Goal: Task Accomplishment & Management: Manage account settings

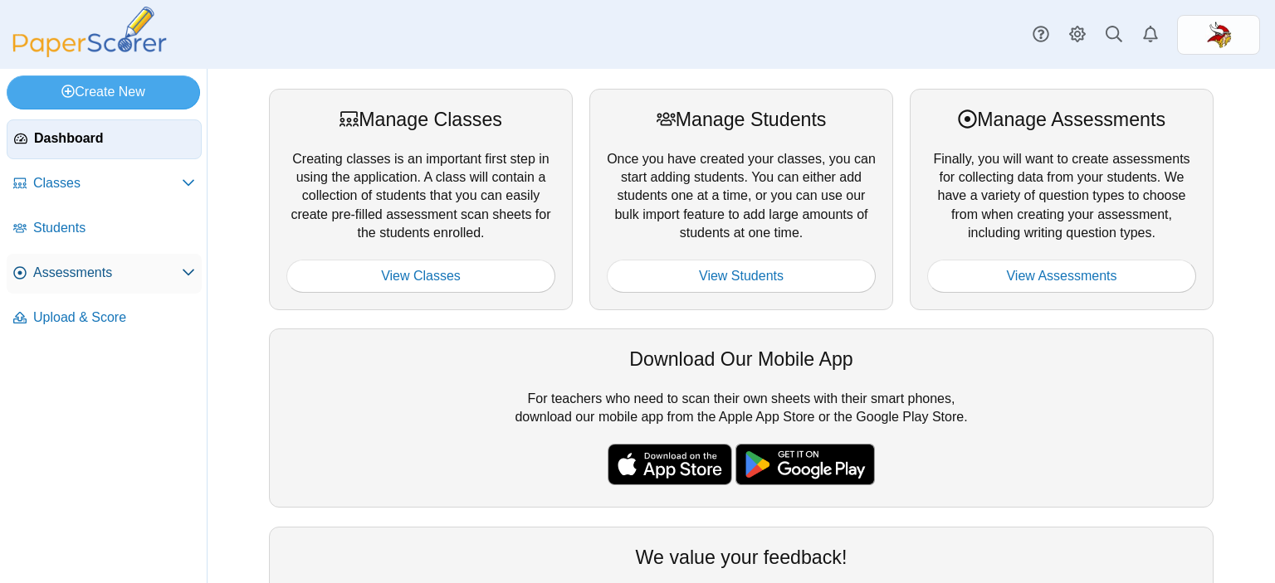
click at [106, 274] on span "Assessments" at bounding box center [107, 273] width 149 height 18
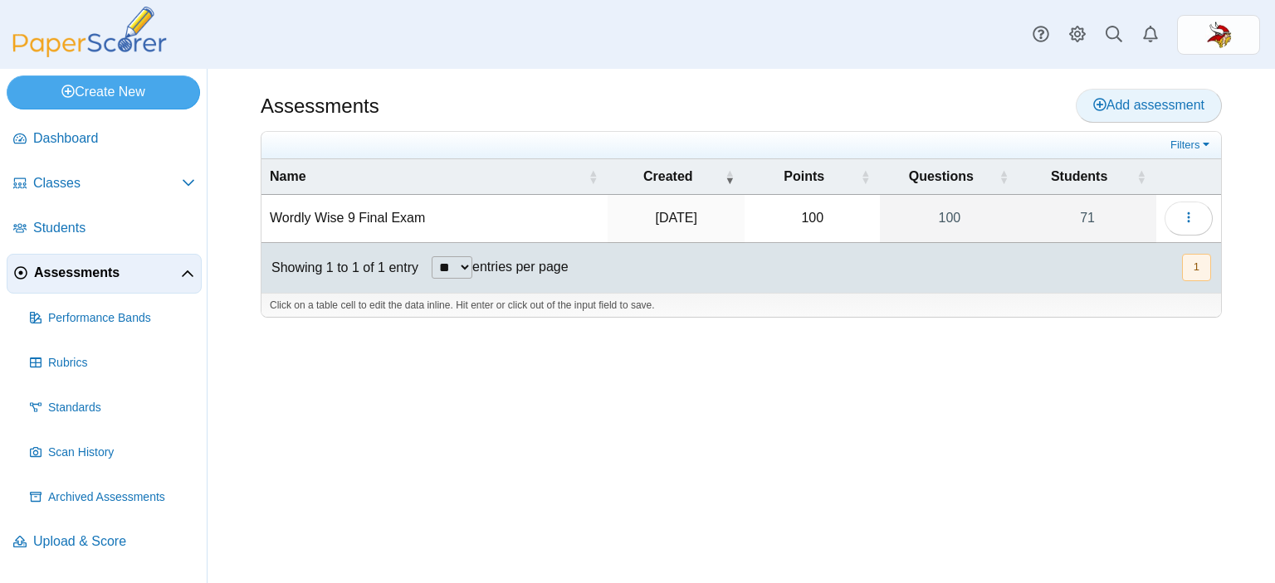
click at [1098, 108] on icon at bounding box center [1099, 104] width 13 height 13
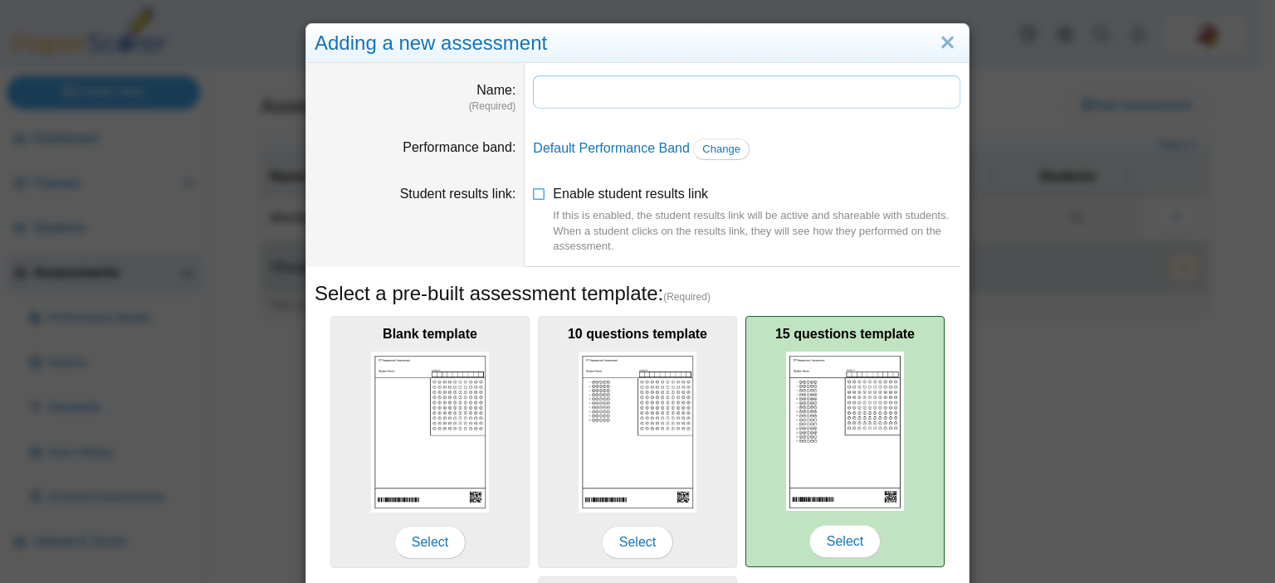
scroll to position [309, 0]
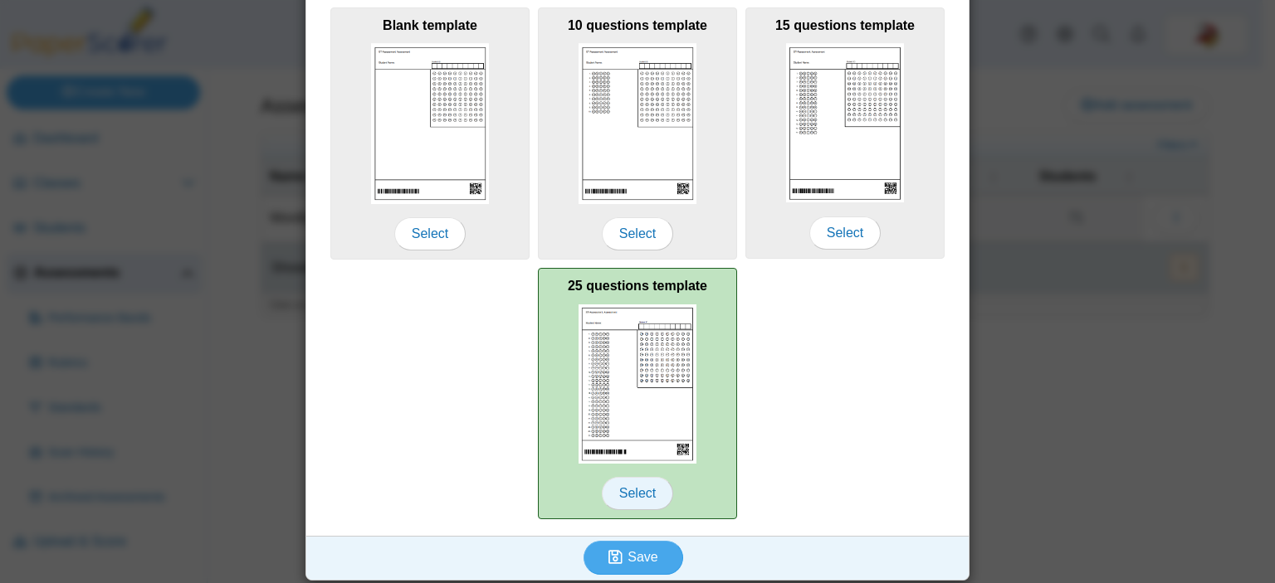
click at [654, 494] on span "Select" at bounding box center [637, 493] width 71 height 33
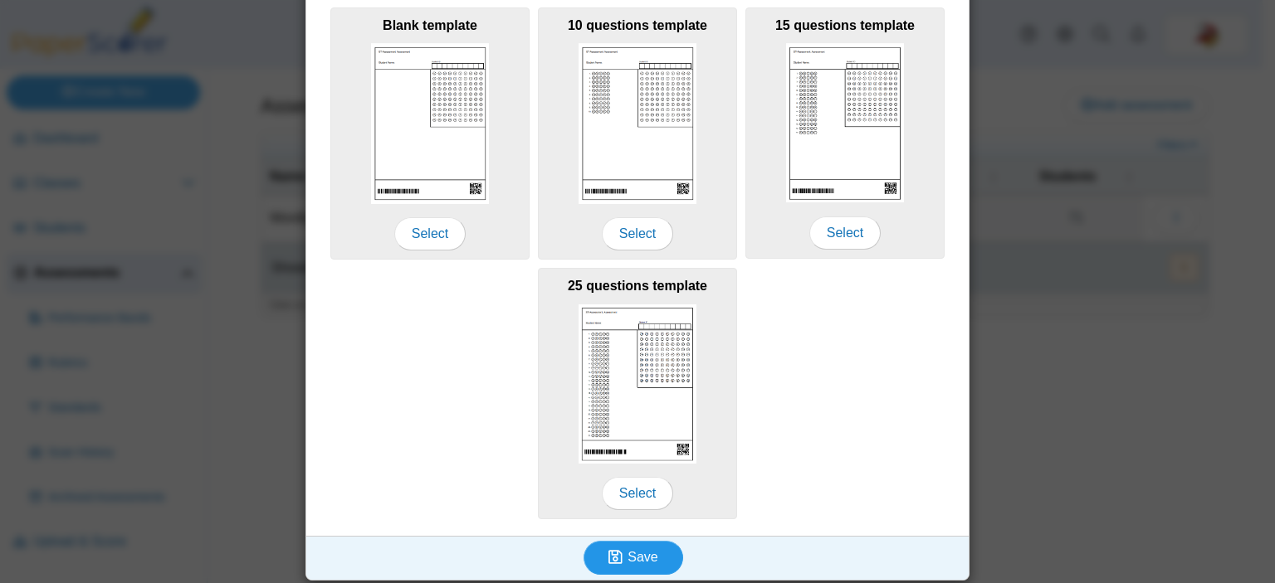
click at [627, 551] on span "Save" at bounding box center [642, 557] width 30 height 14
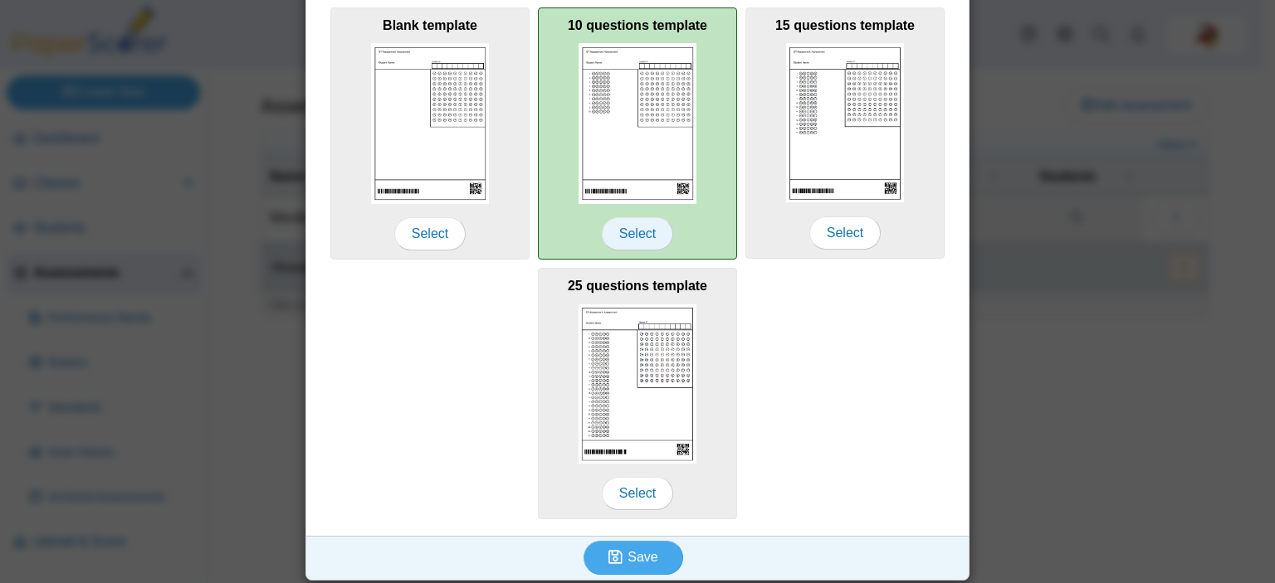
scroll to position [0, 0]
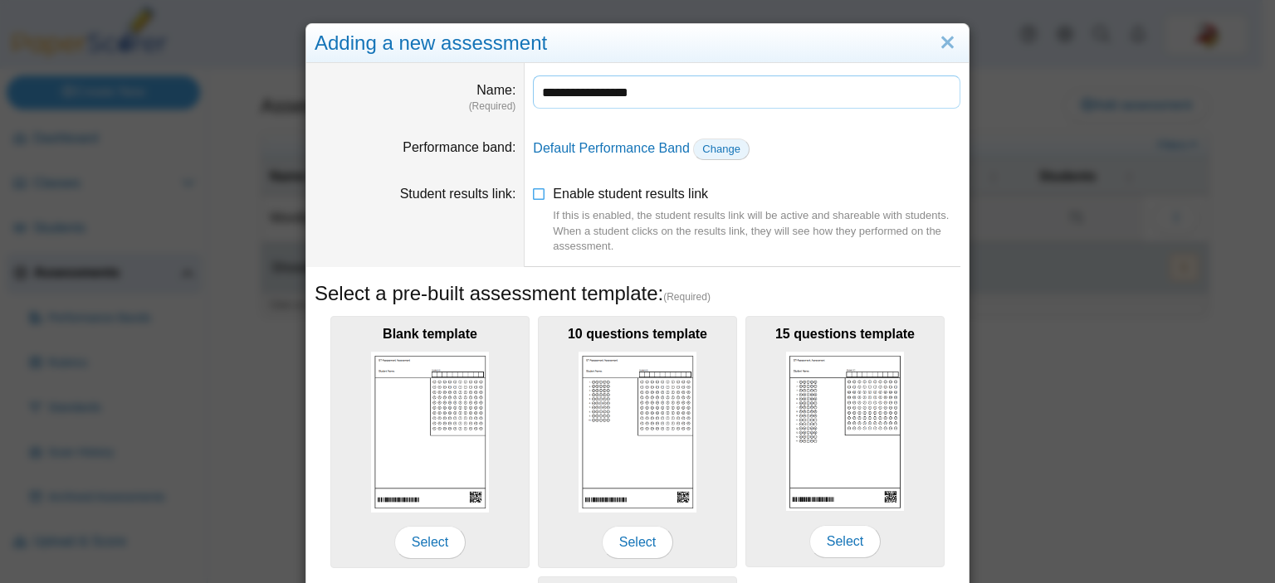
type input "**********"
click at [710, 154] on span "Change" at bounding box center [721, 149] width 38 height 12
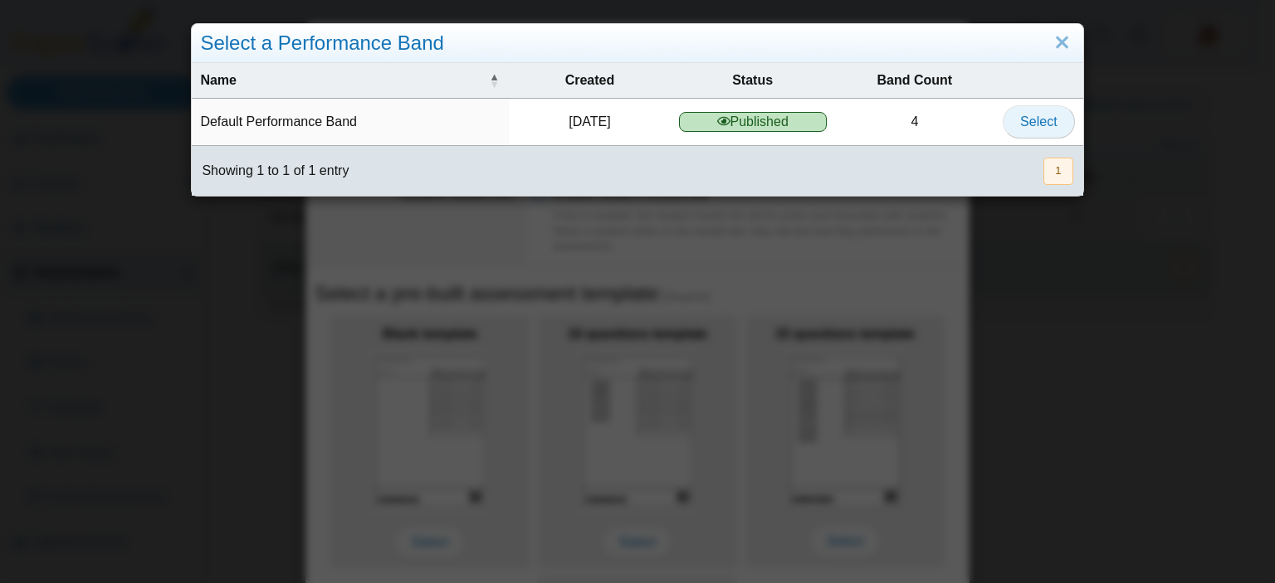
click at [1020, 119] on span "Select" at bounding box center [1038, 122] width 37 height 14
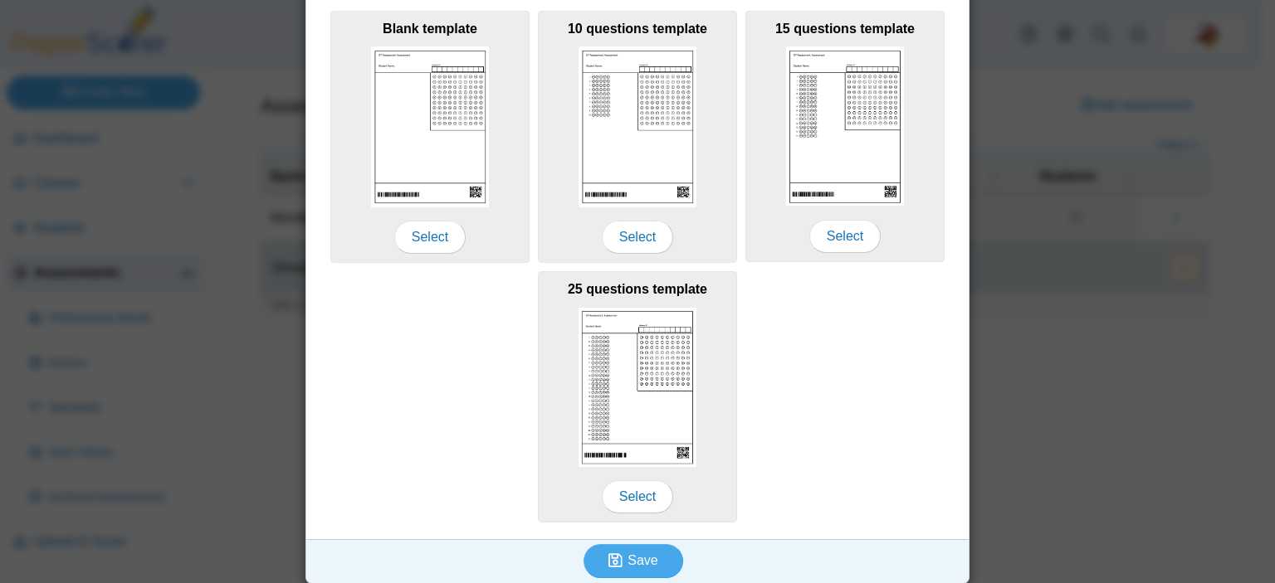
scroll to position [309, 0]
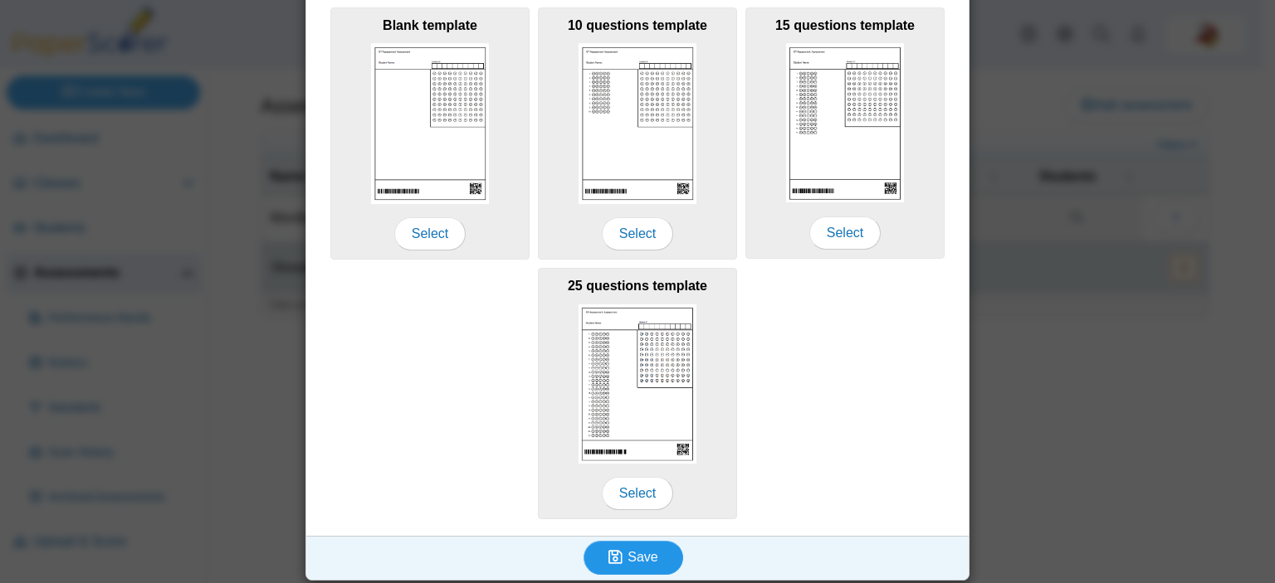
click at [639, 542] on button "Save" at bounding box center [633, 557] width 100 height 33
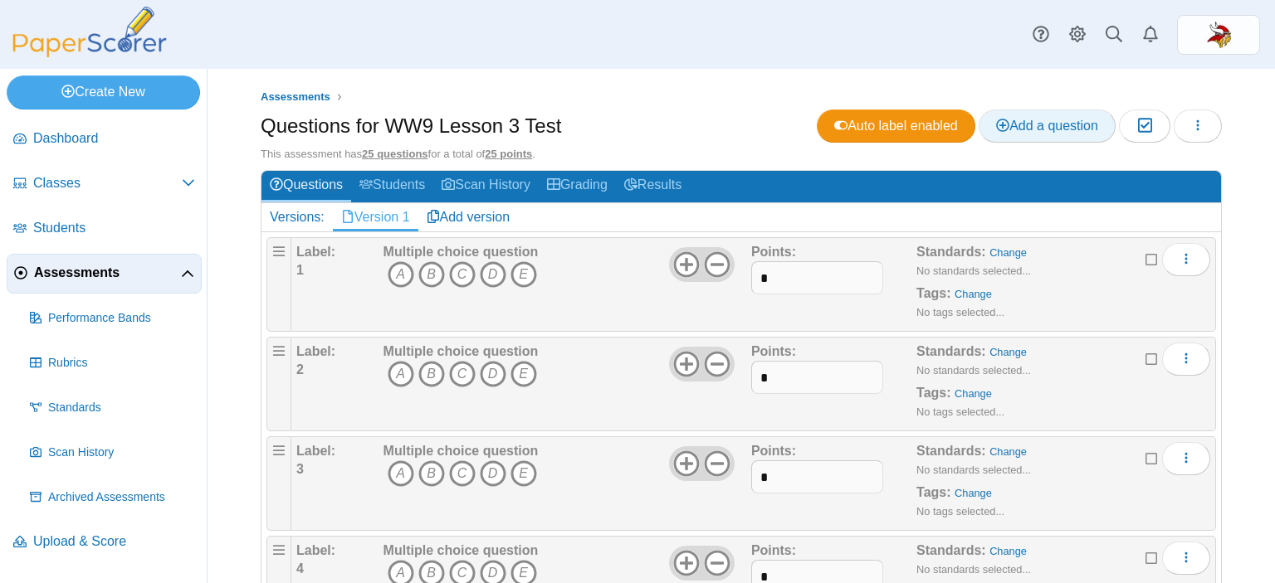
click at [1041, 121] on span "Add a question" at bounding box center [1047, 126] width 102 height 14
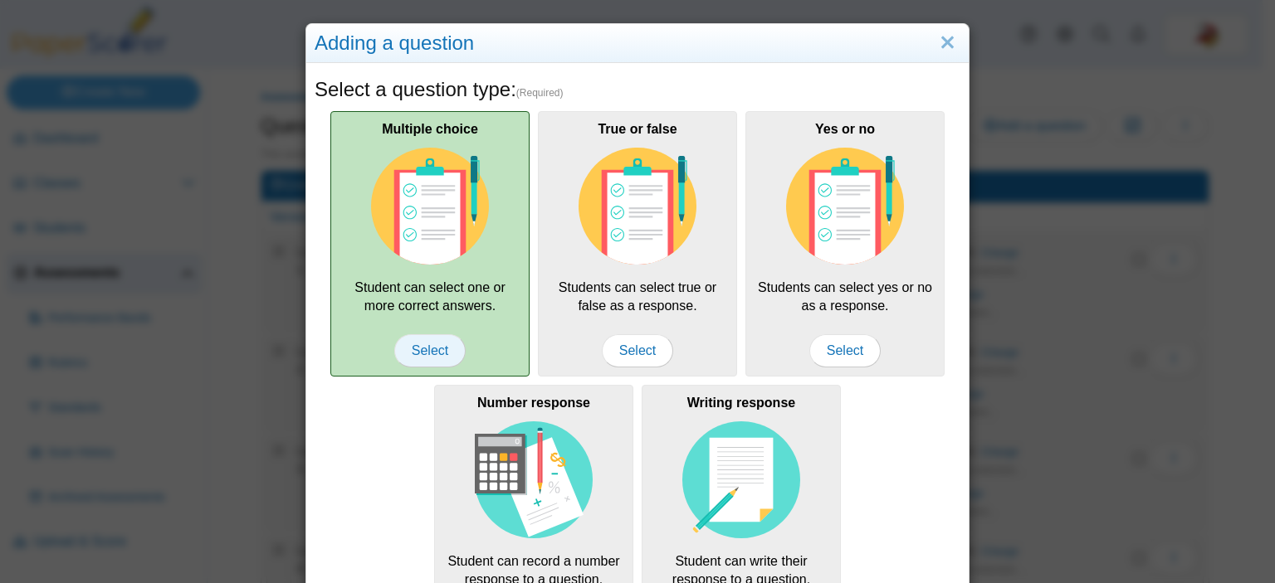
click at [418, 351] on span "Select" at bounding box center [429, 350] width 71 height 33
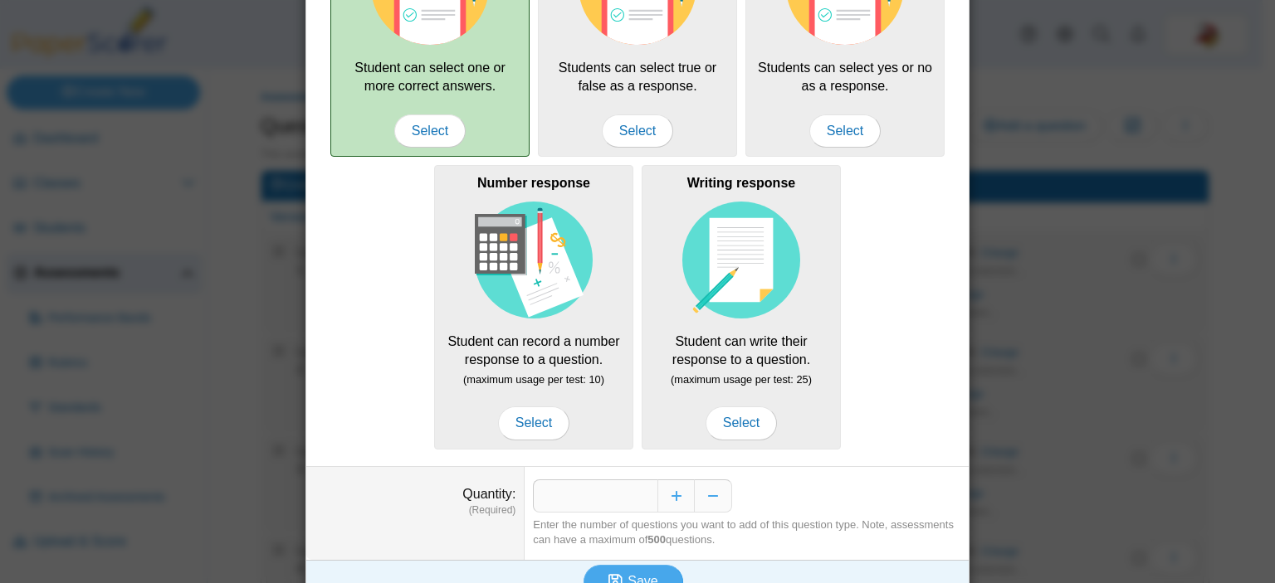
scroll to position [245, 0]
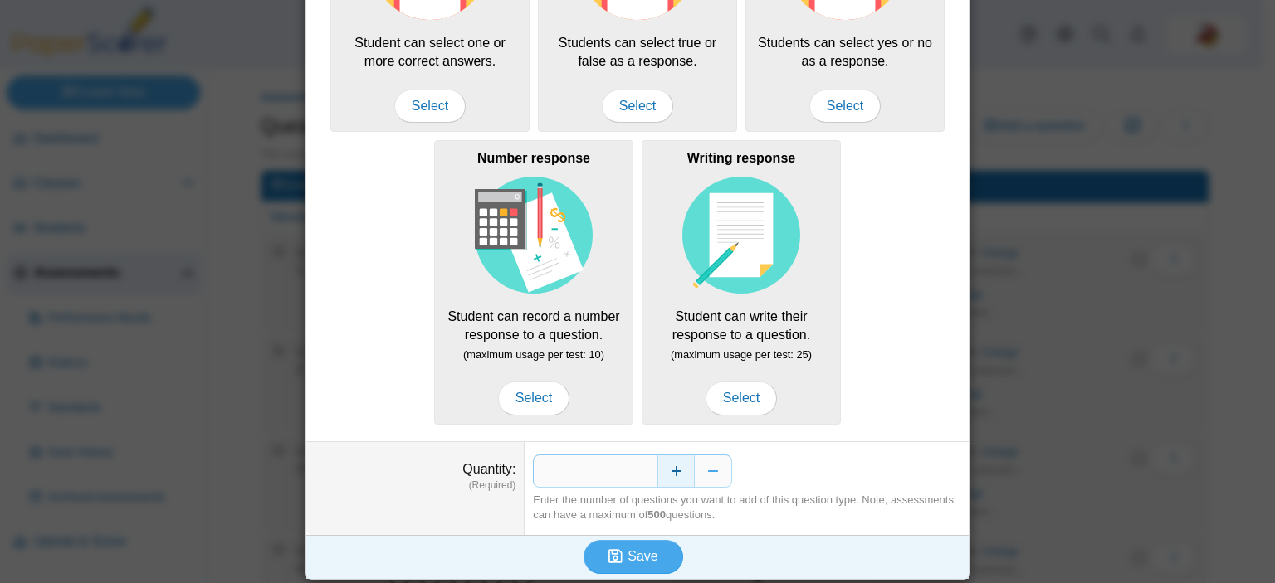
click at [667, 471] on button "Increase" at bounding box center [675, 471] width 37 height 33
type input "**"
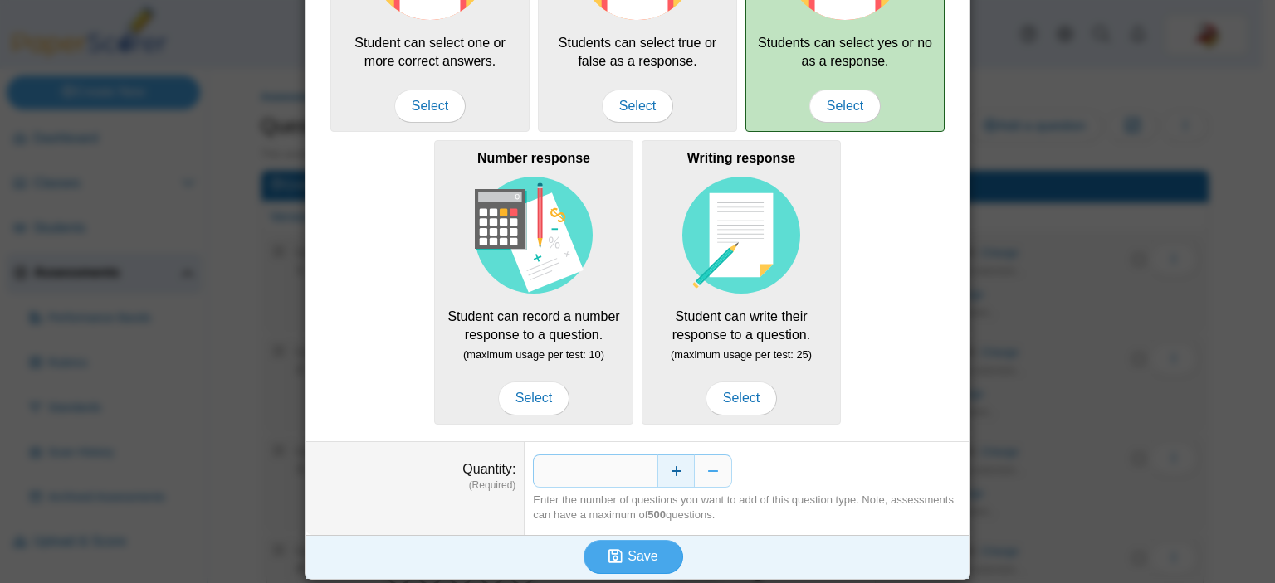
scroll to position [0, 0]
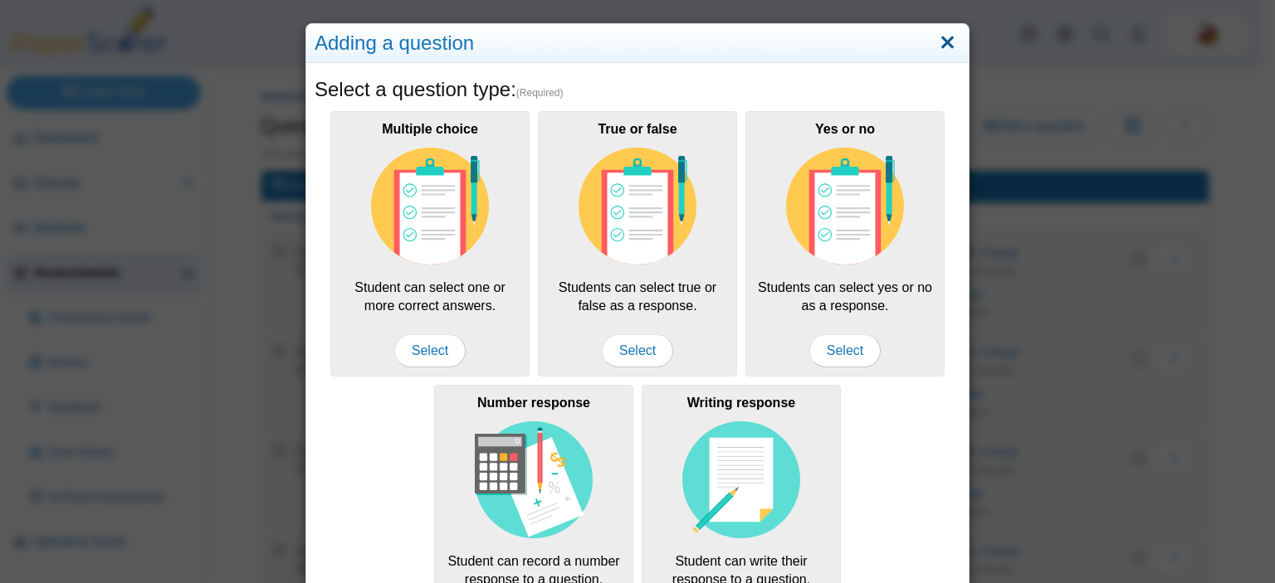
click at [936, 39] on link "Close" at bounding box center [947, 43] width 26 height 28
